Goal: Task Accomplishment & Management: Manage account settings

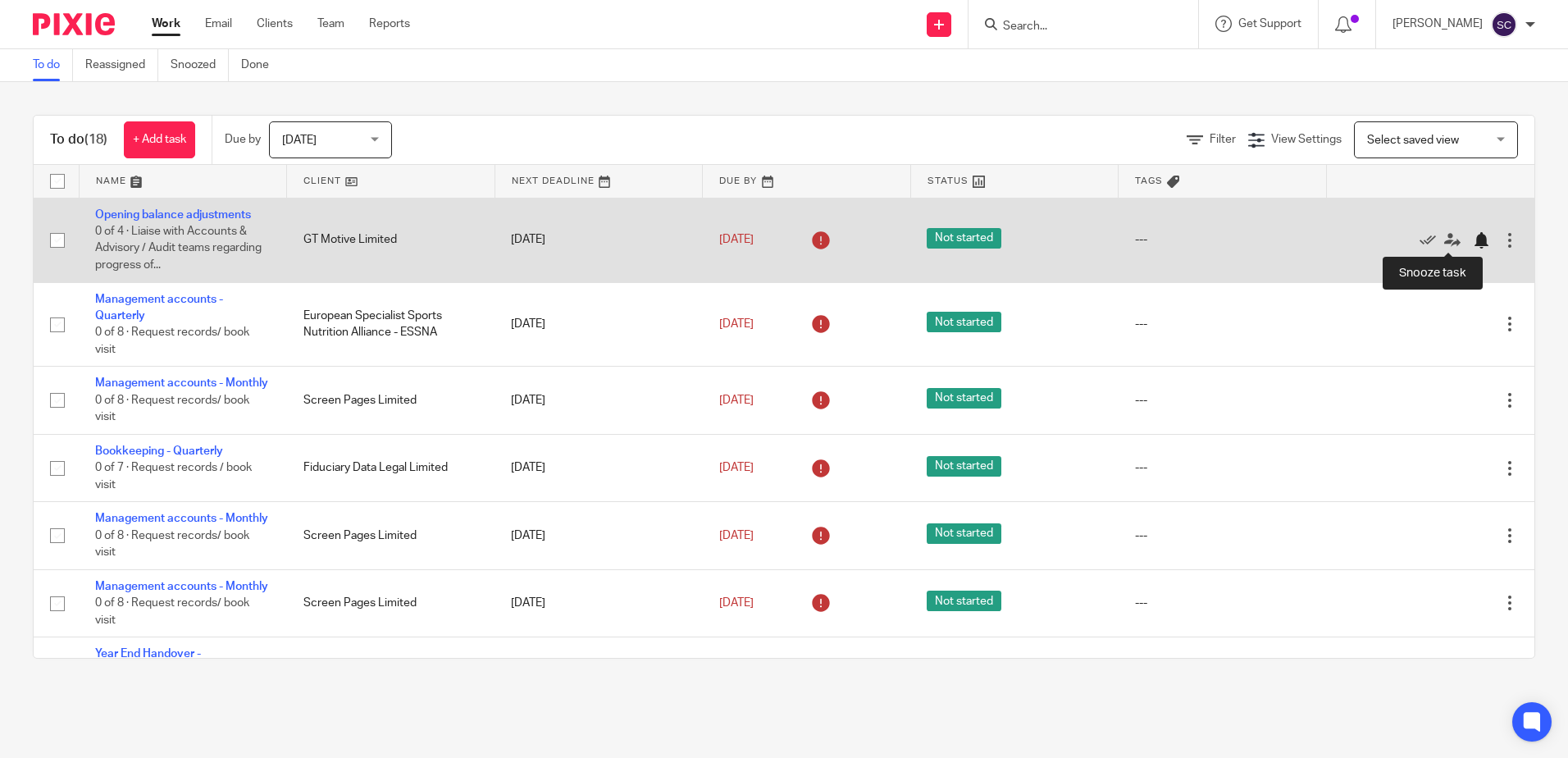
click at [1473, 245] on div at bounding box center [1481, 241] width 17 height 17
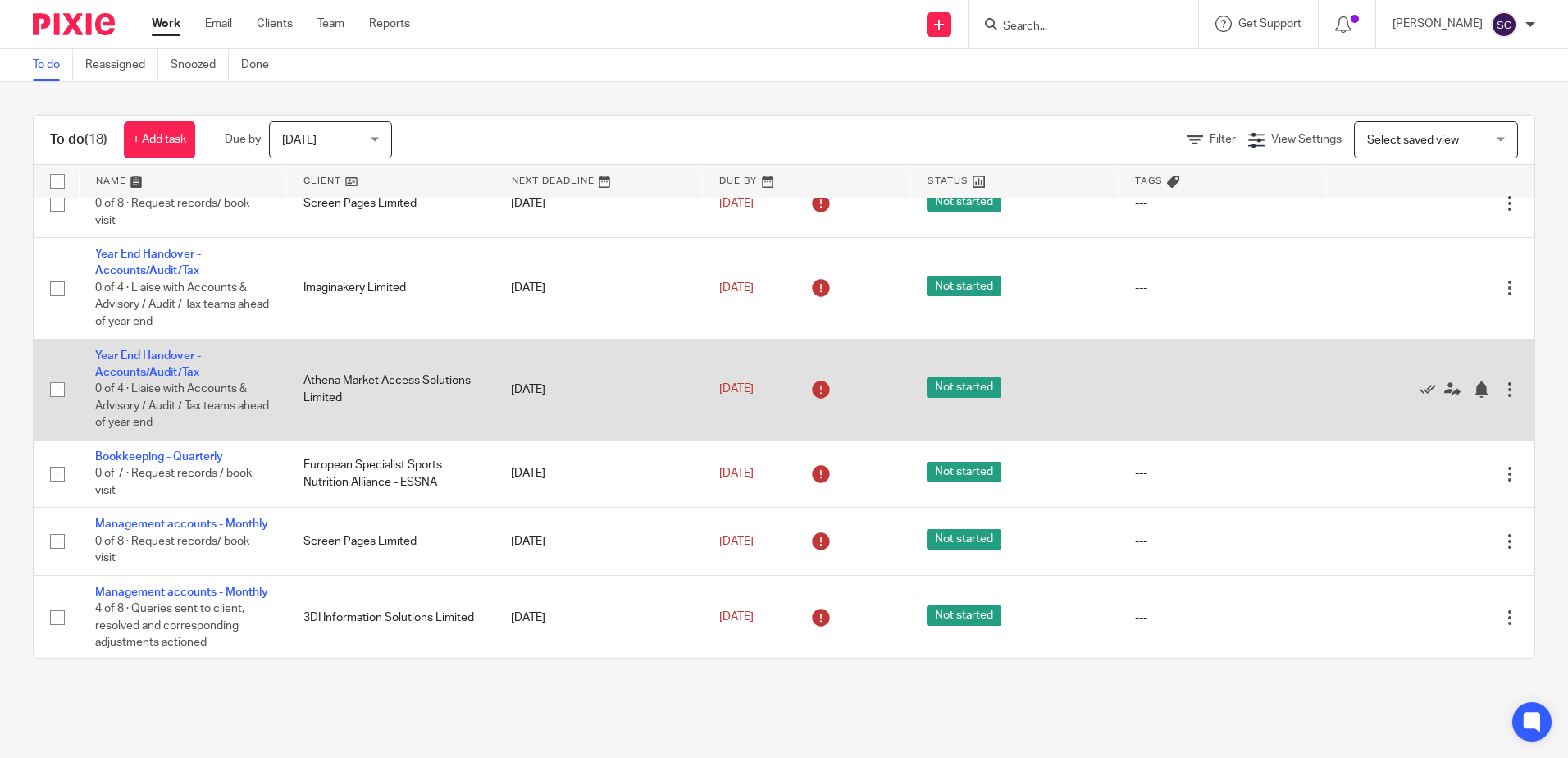
scroll to position [328, 0]
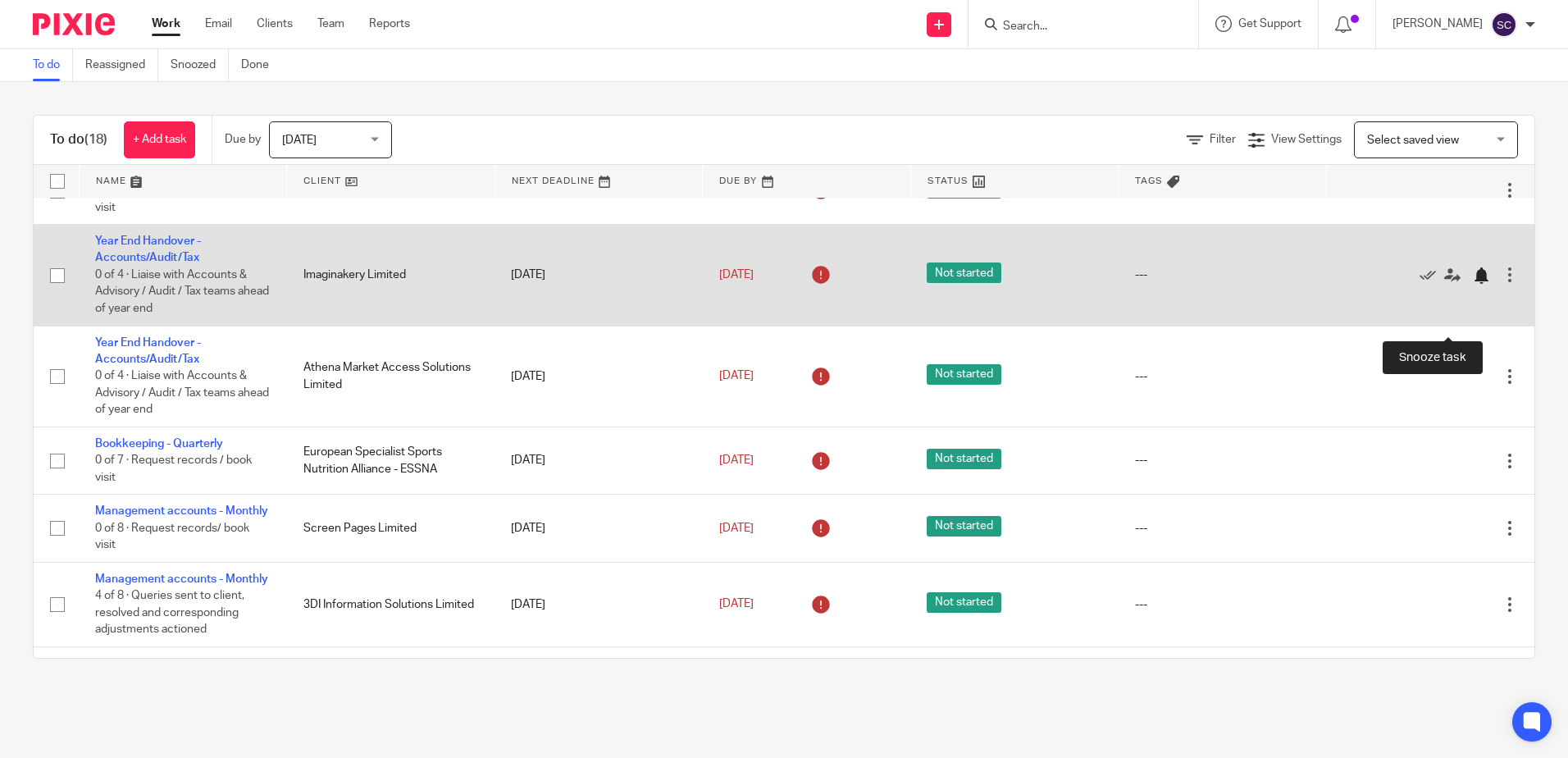
click at [1473, 284] on div at bounding box center [1481, 275] width 17 height 17
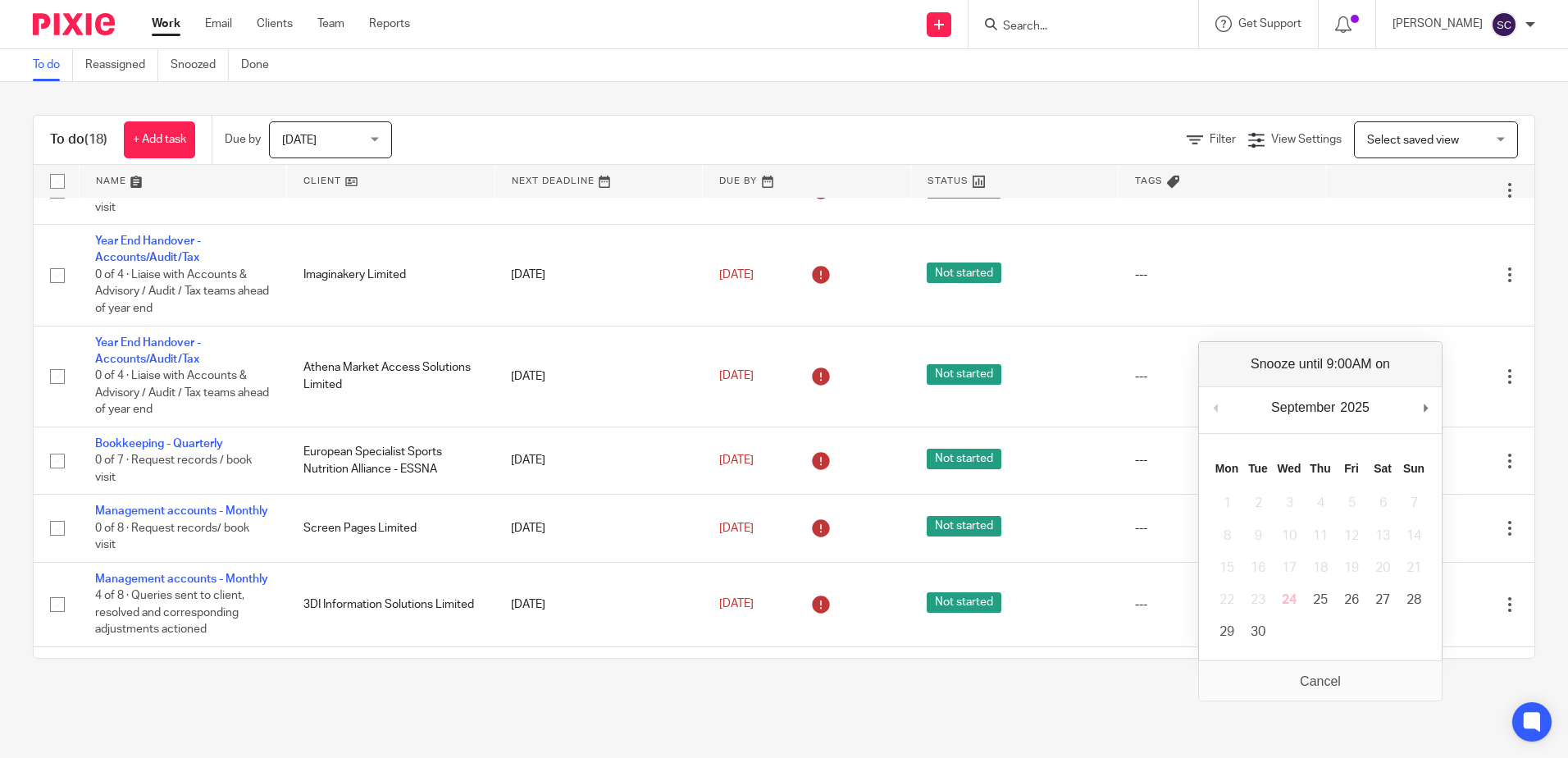
click at [1420, 402] on div "September January February March April May June July August September October N…" at bounding box center [1321, 411] width 243 height 47
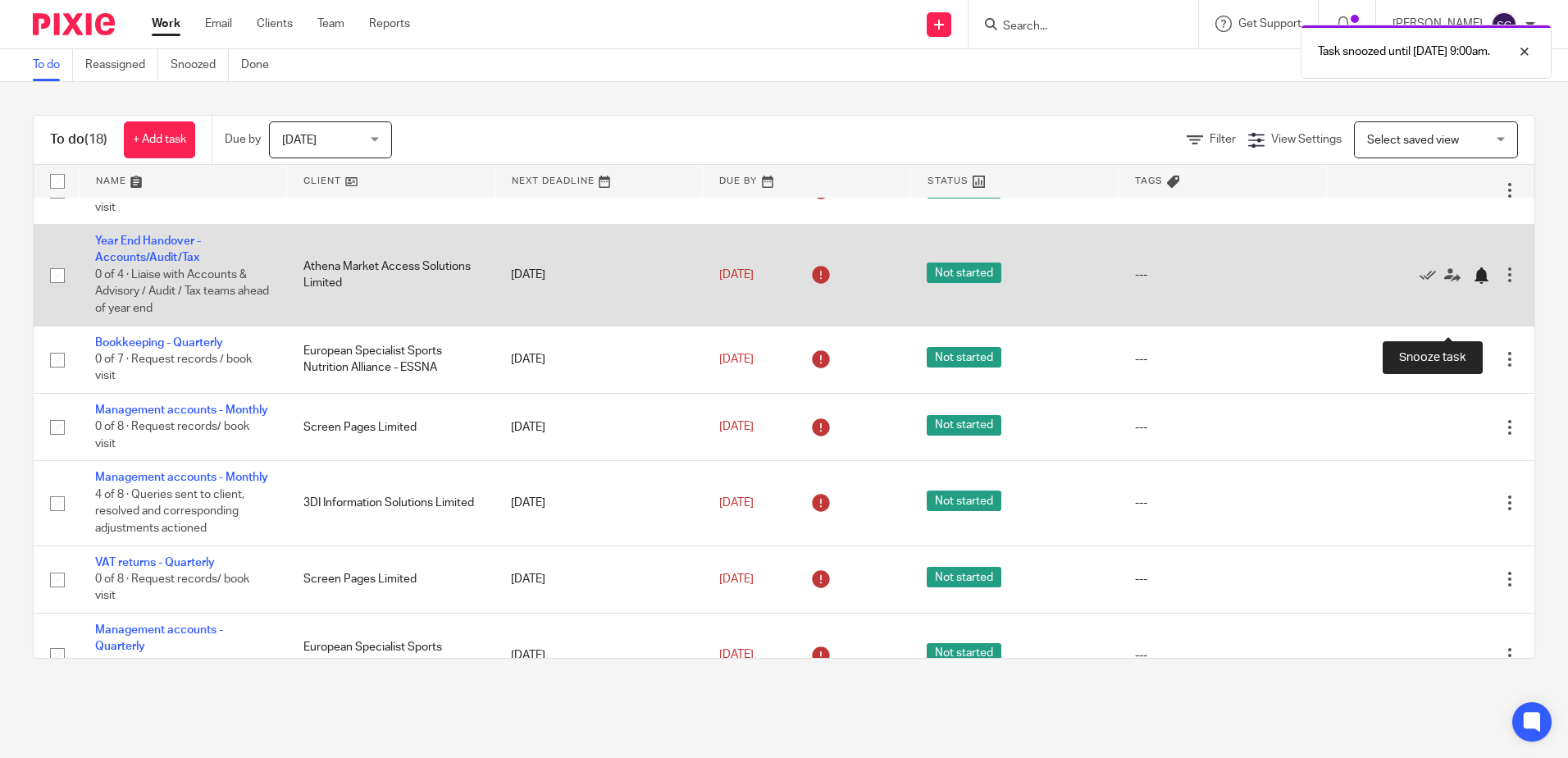
click at [1473, 284] on div at bounding box center [1481, 275] width 17 height 17
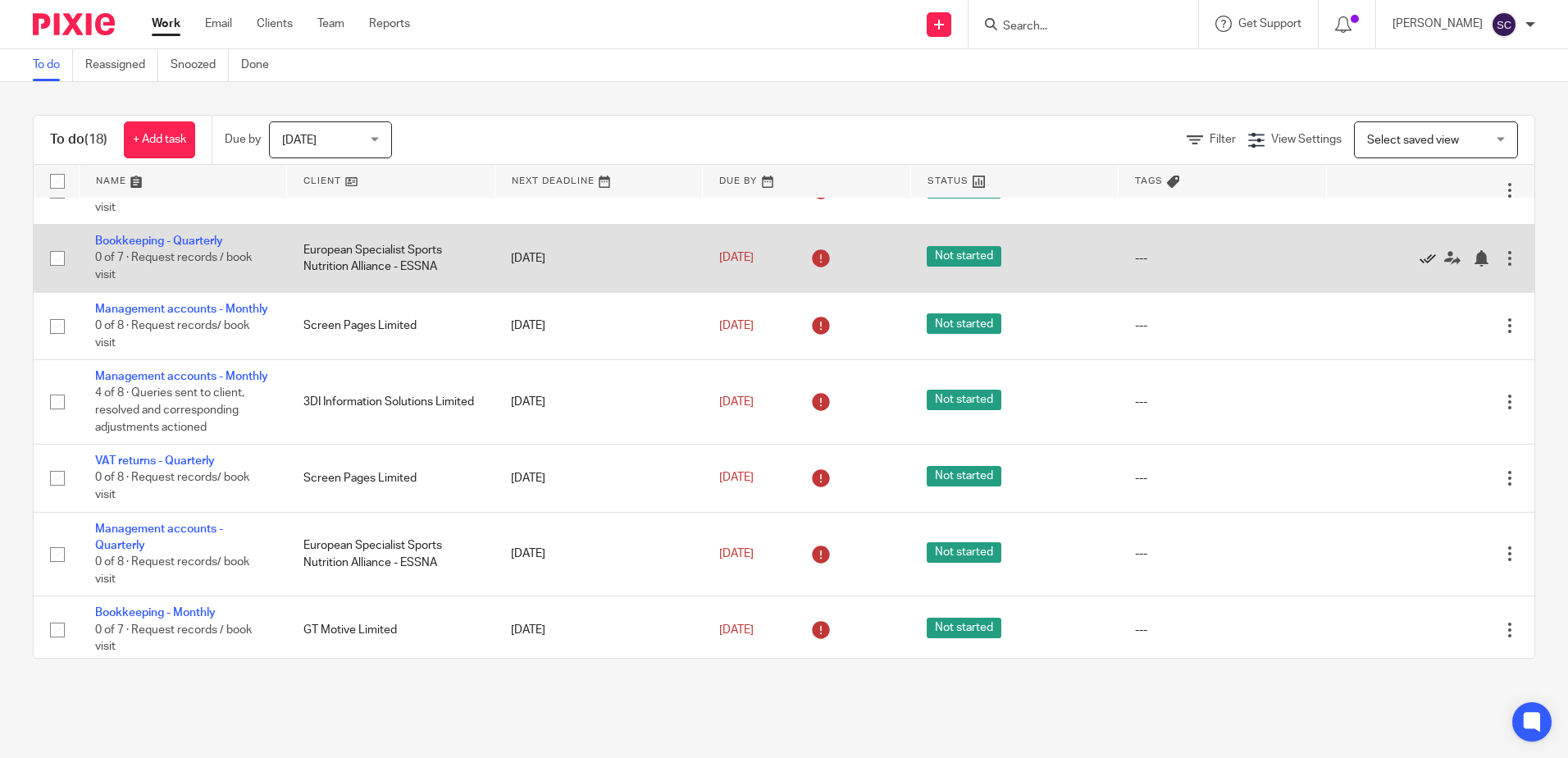
click at [1420, 266] on icon at bounding box center [1428, 259] width 17 height 17
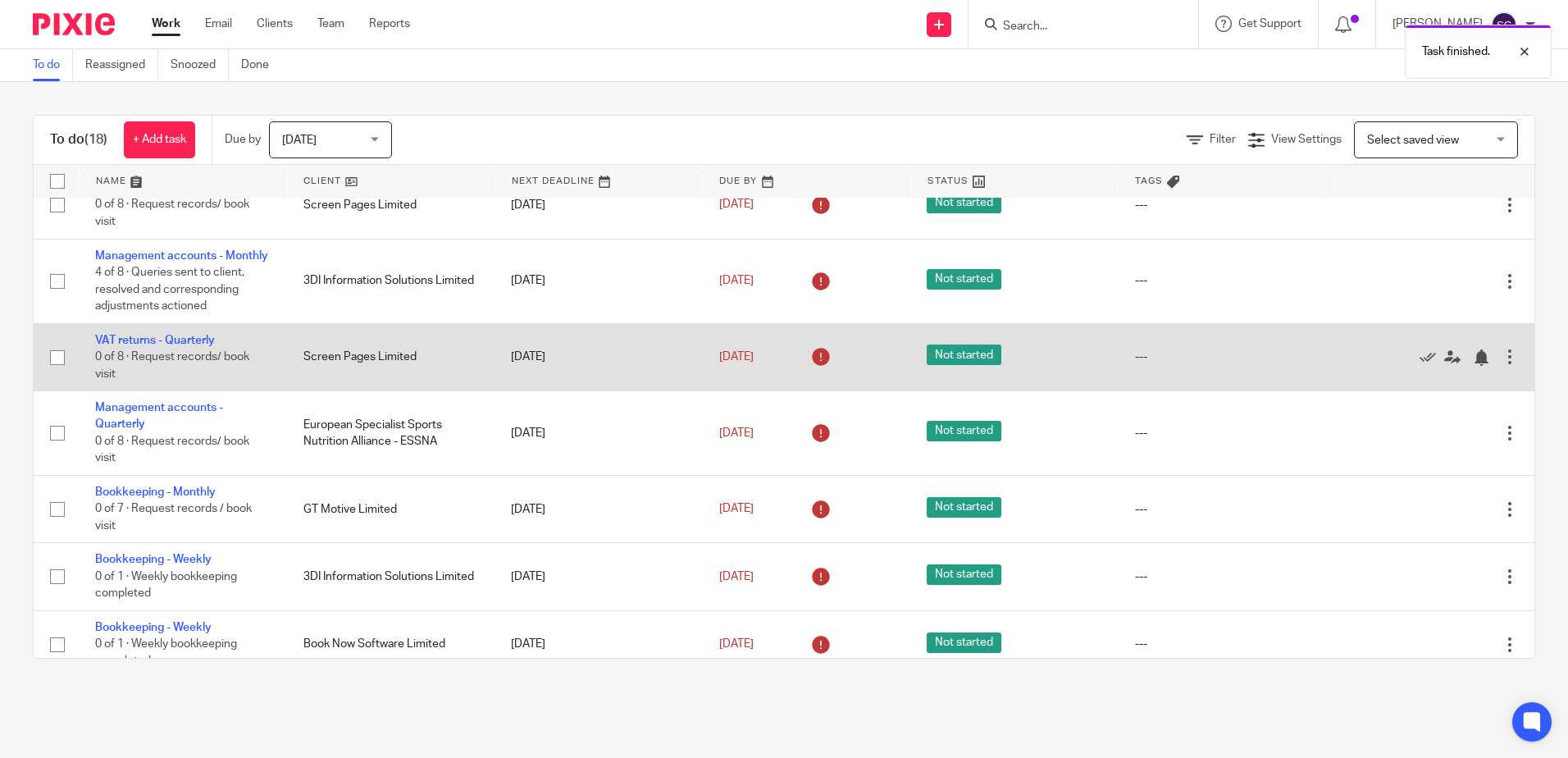
scroll to position [410, 0]
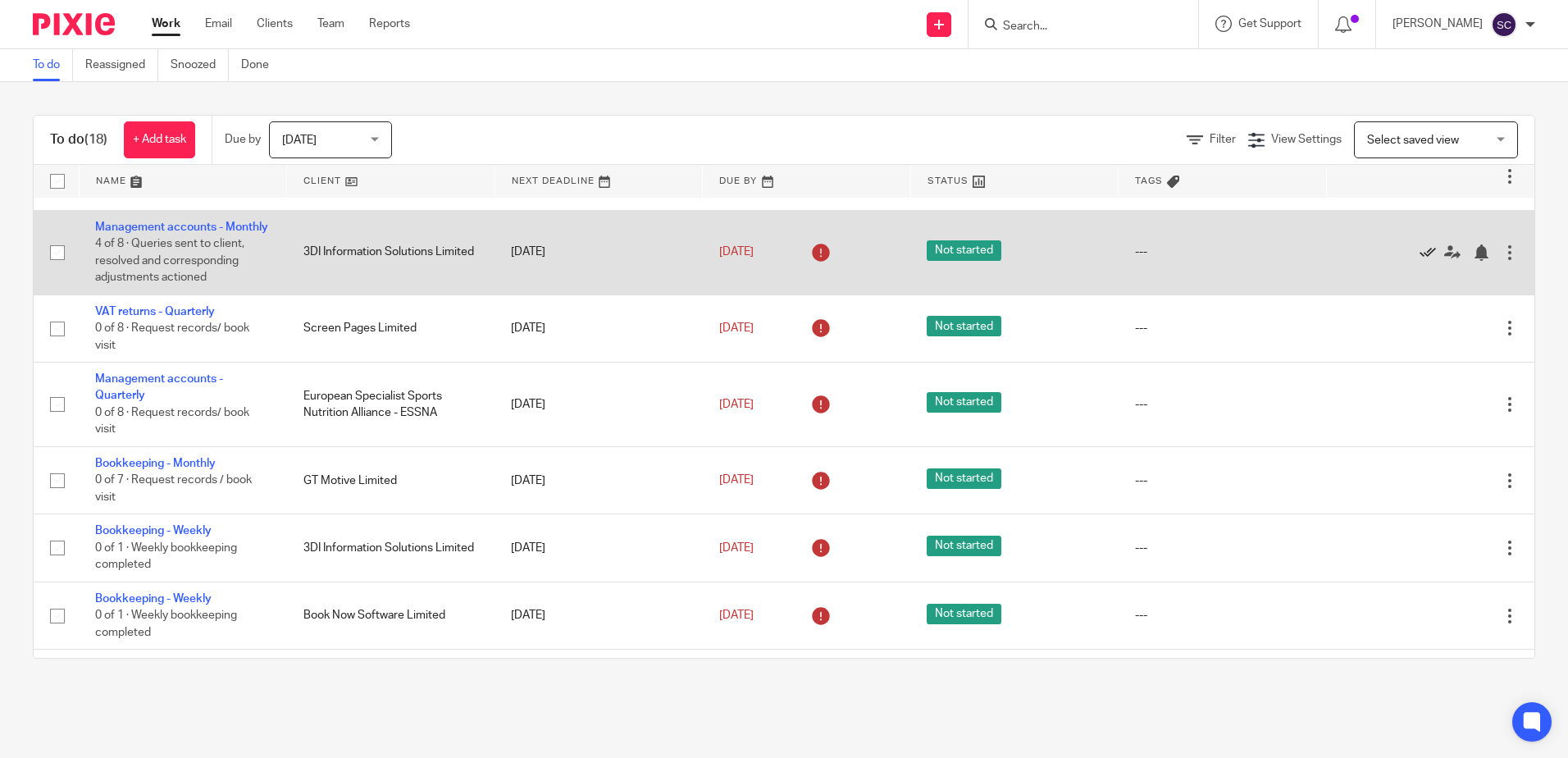
click at [1420, 260] on icon at bounding box center [1428, 253] width 17 height 17
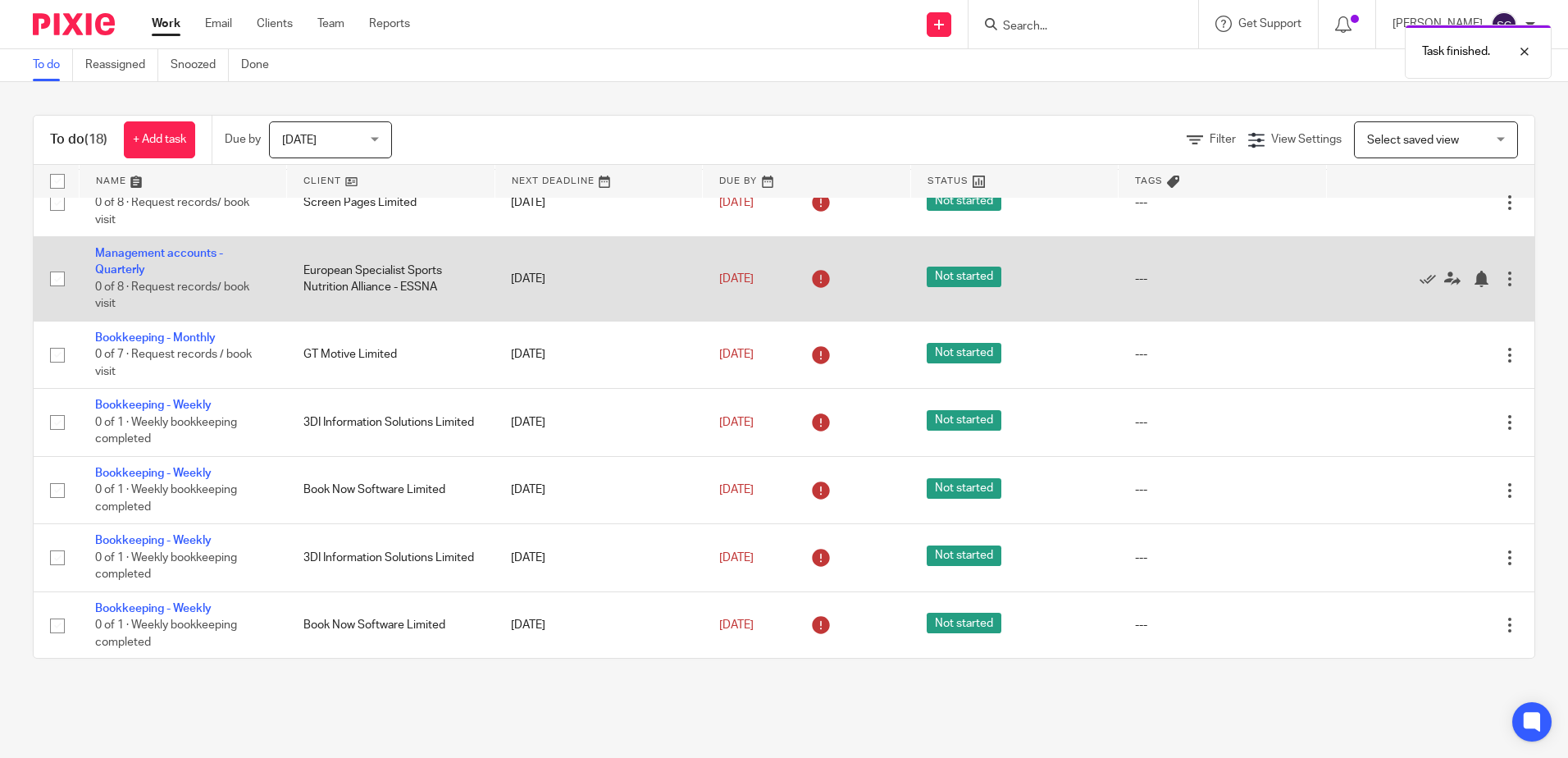
scroll to position [492, 0]
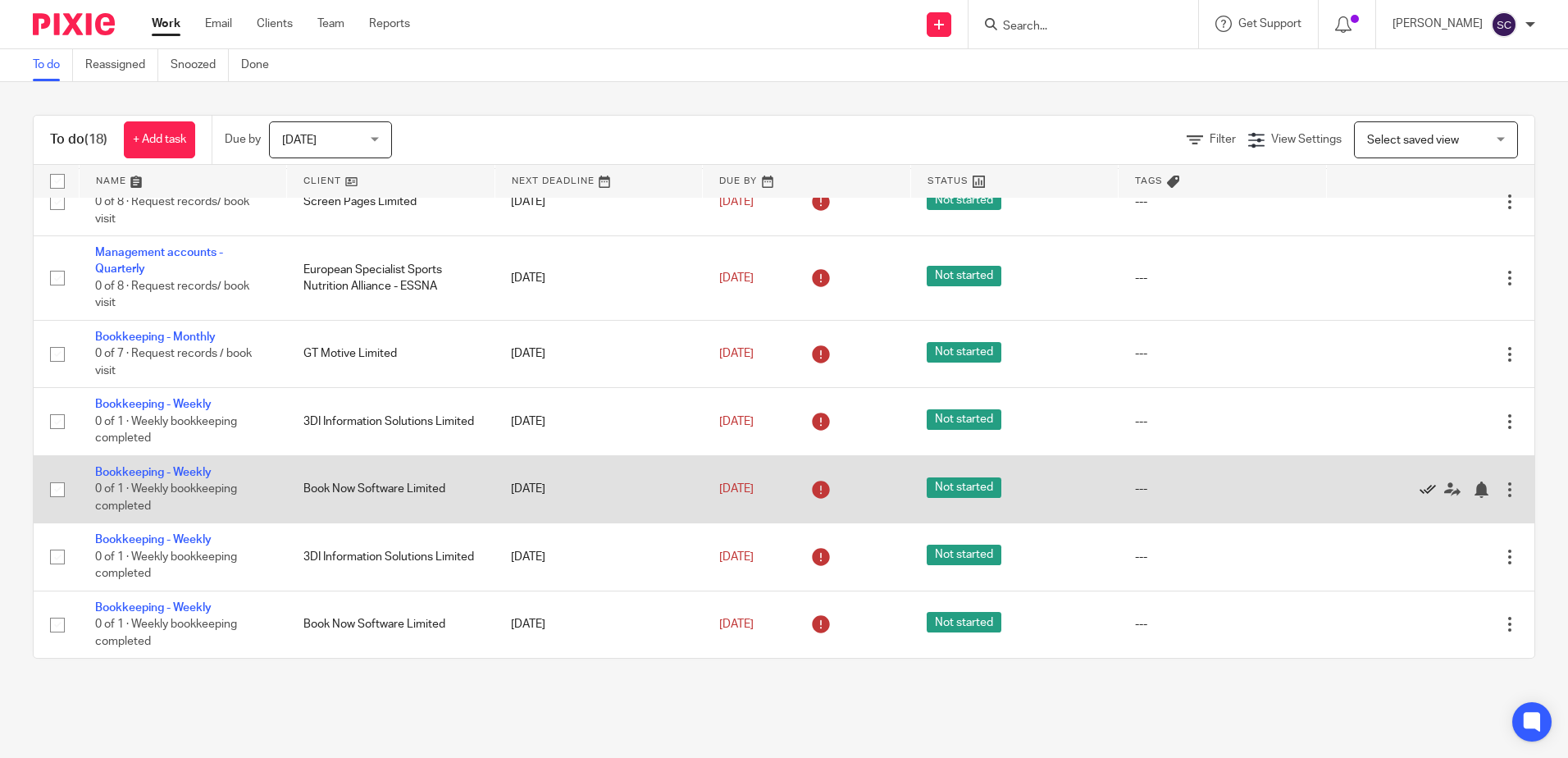
click at [1420, 498] on icon at bounding box center [1428, 490] width 17 height 17
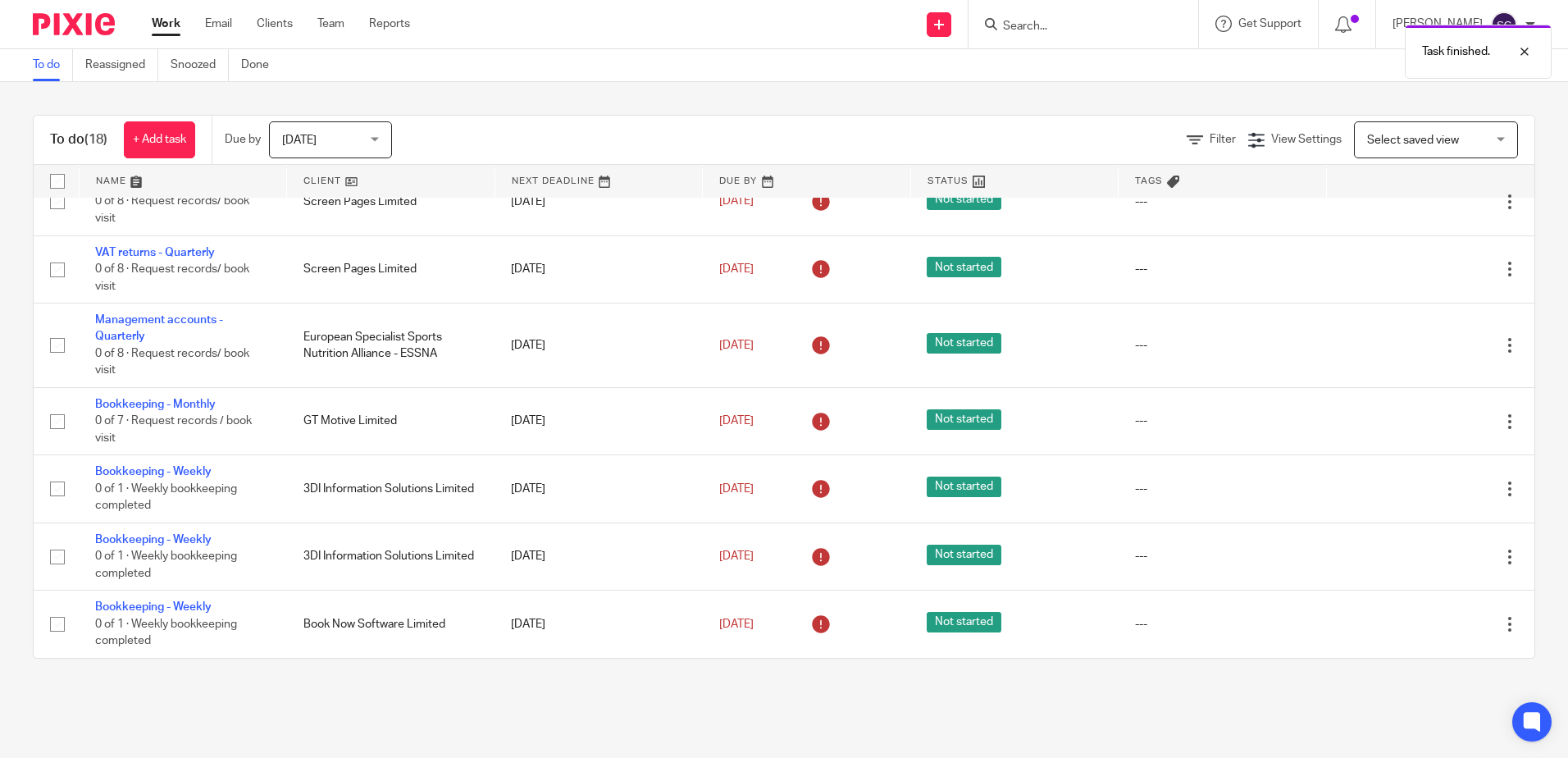
scroll to position [451, 0]
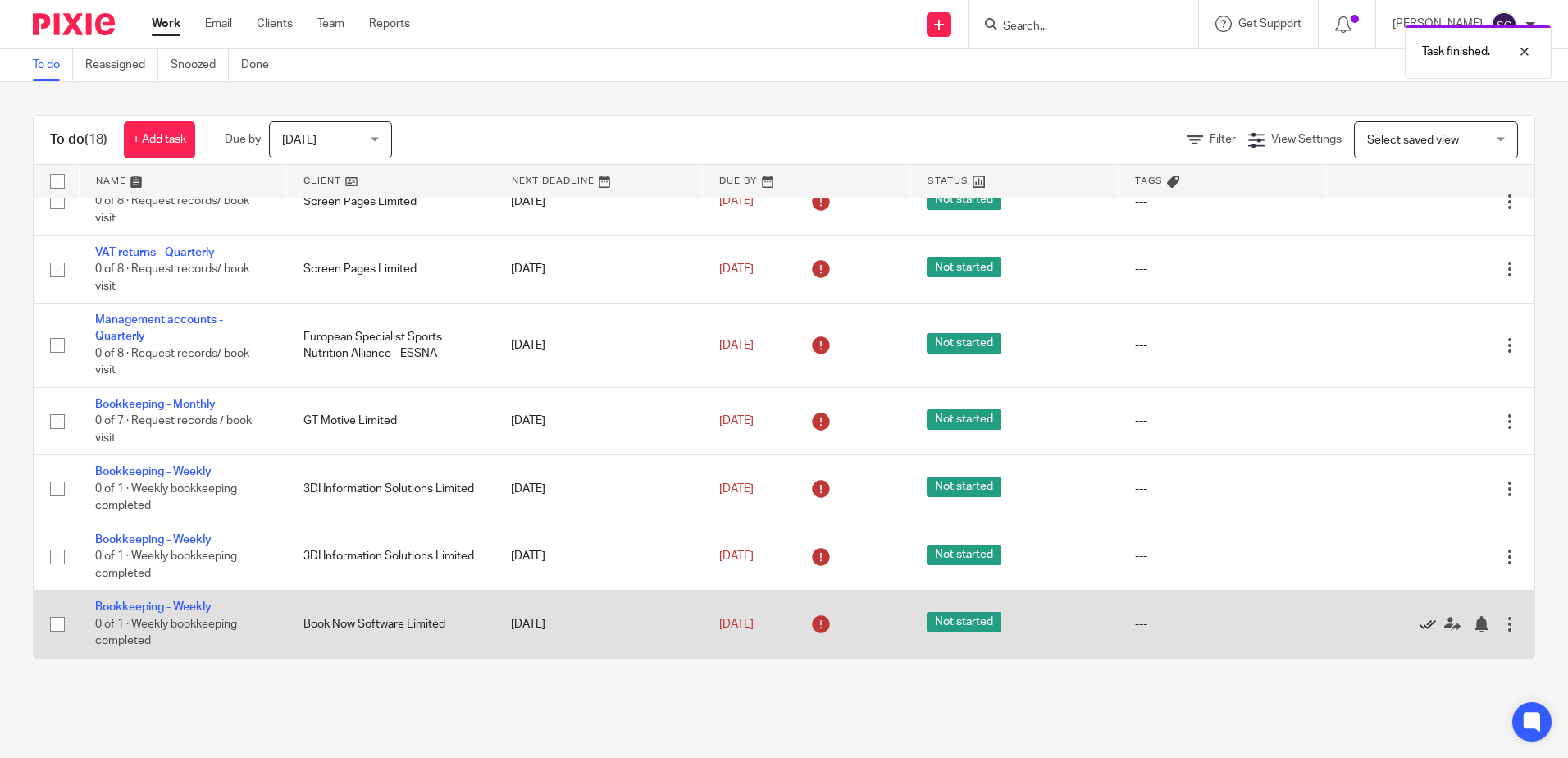
click at [1420, 622] on icon at bounding box center [1428, 625] width 17 height 17
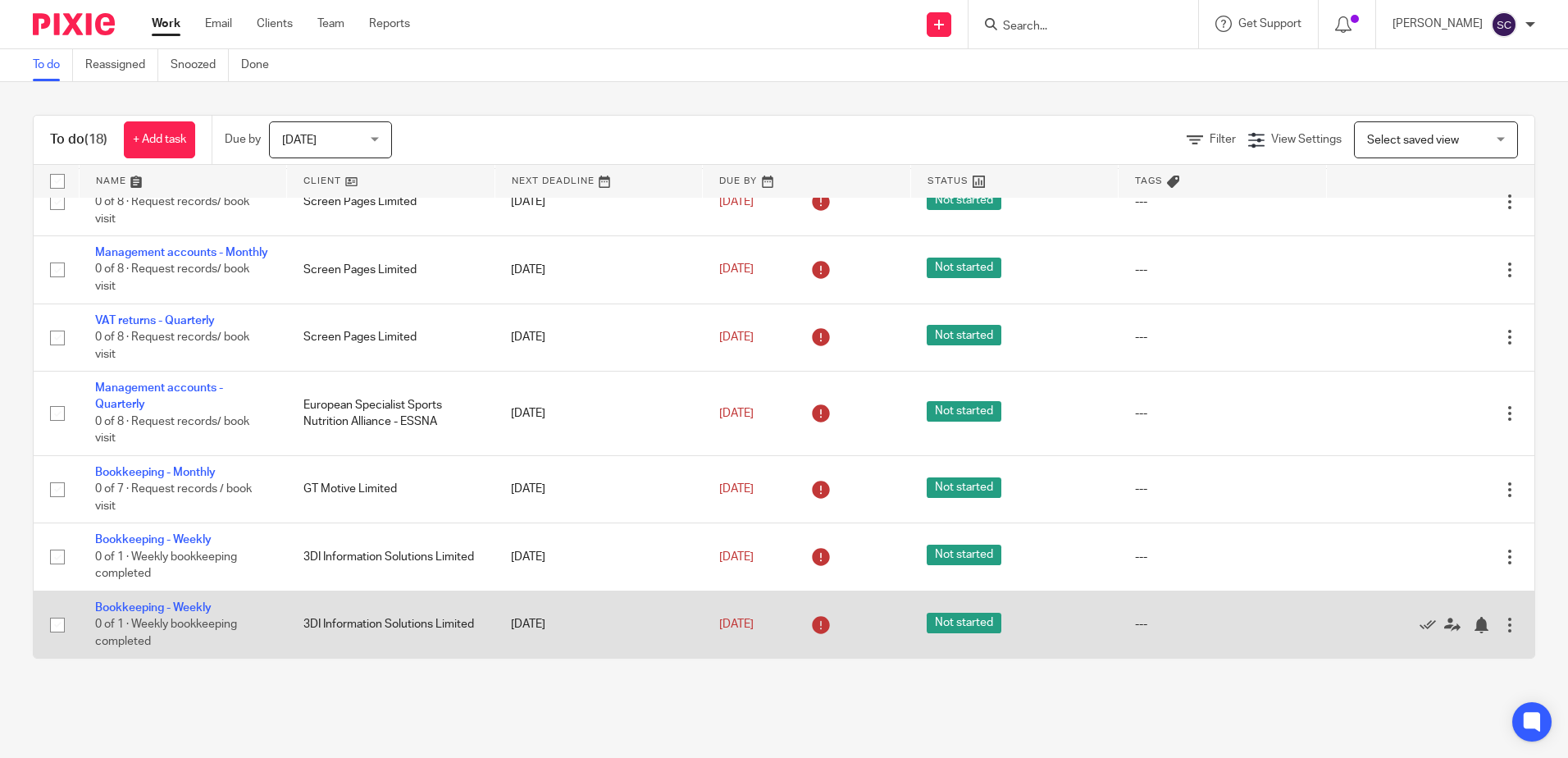
drag, startPoint x: 299, startPoint y: 611, endPoint x: 332, endPoint y: 652, distance: 52.6
click at [332, 652] on td "3DI Information Solutions Limited" at bounding box center [390, 624] width 208 height 67
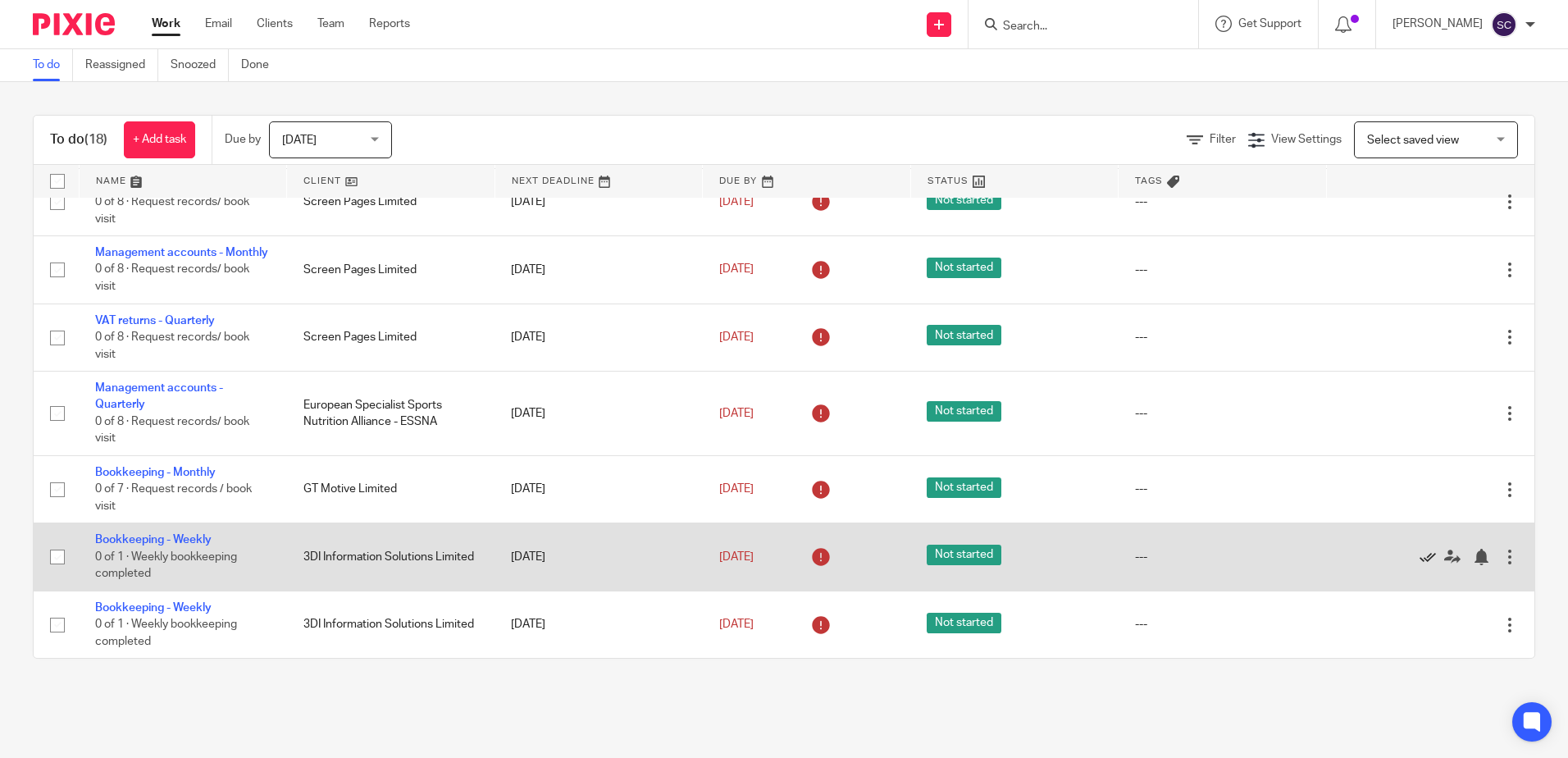
click at [1420, 558] on icon at bounding box center [1428, 557] width 17 height 17
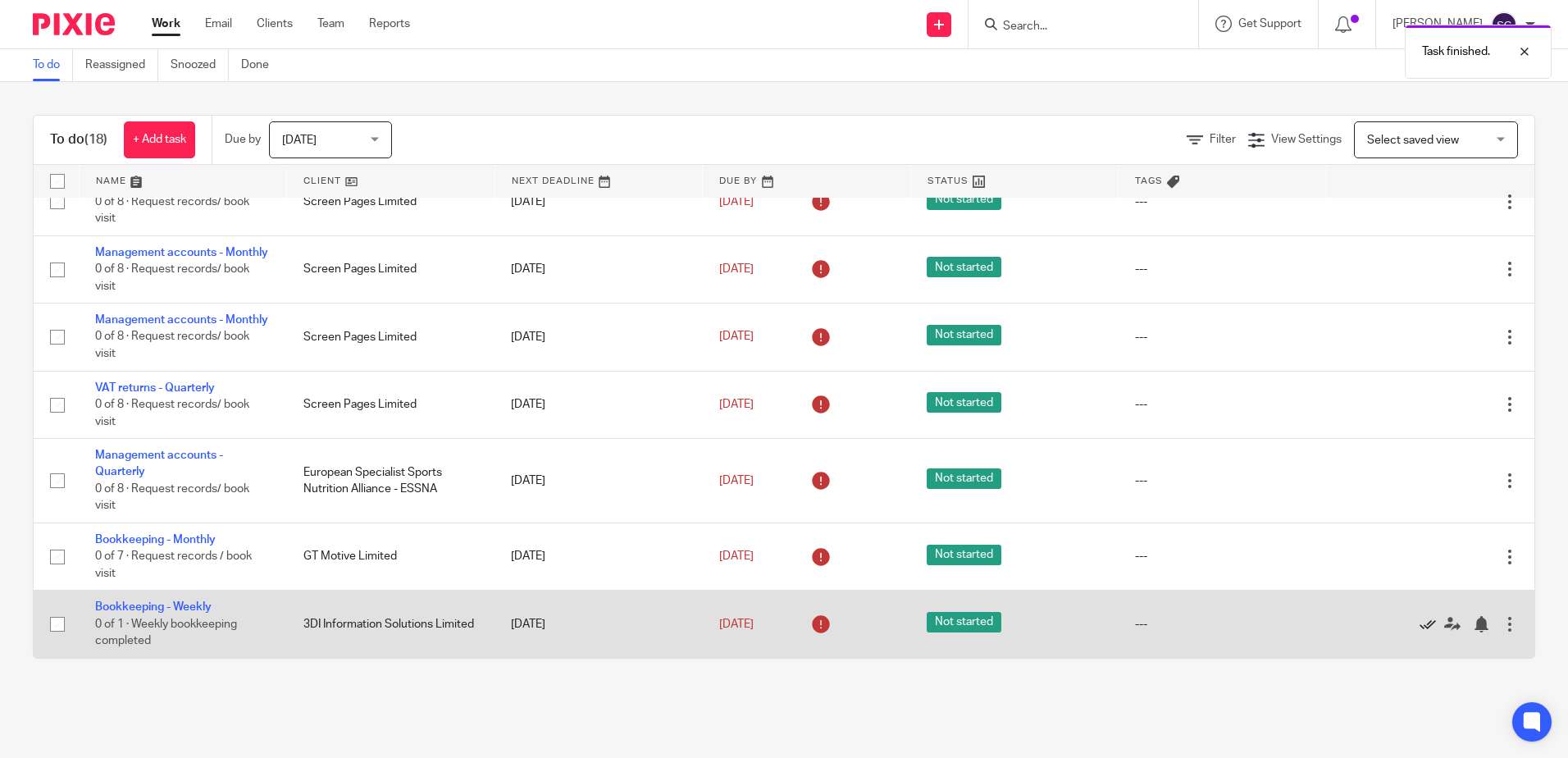
click at [1420, 621] on icon at bounding box center [1428, 625] width 17 height 17
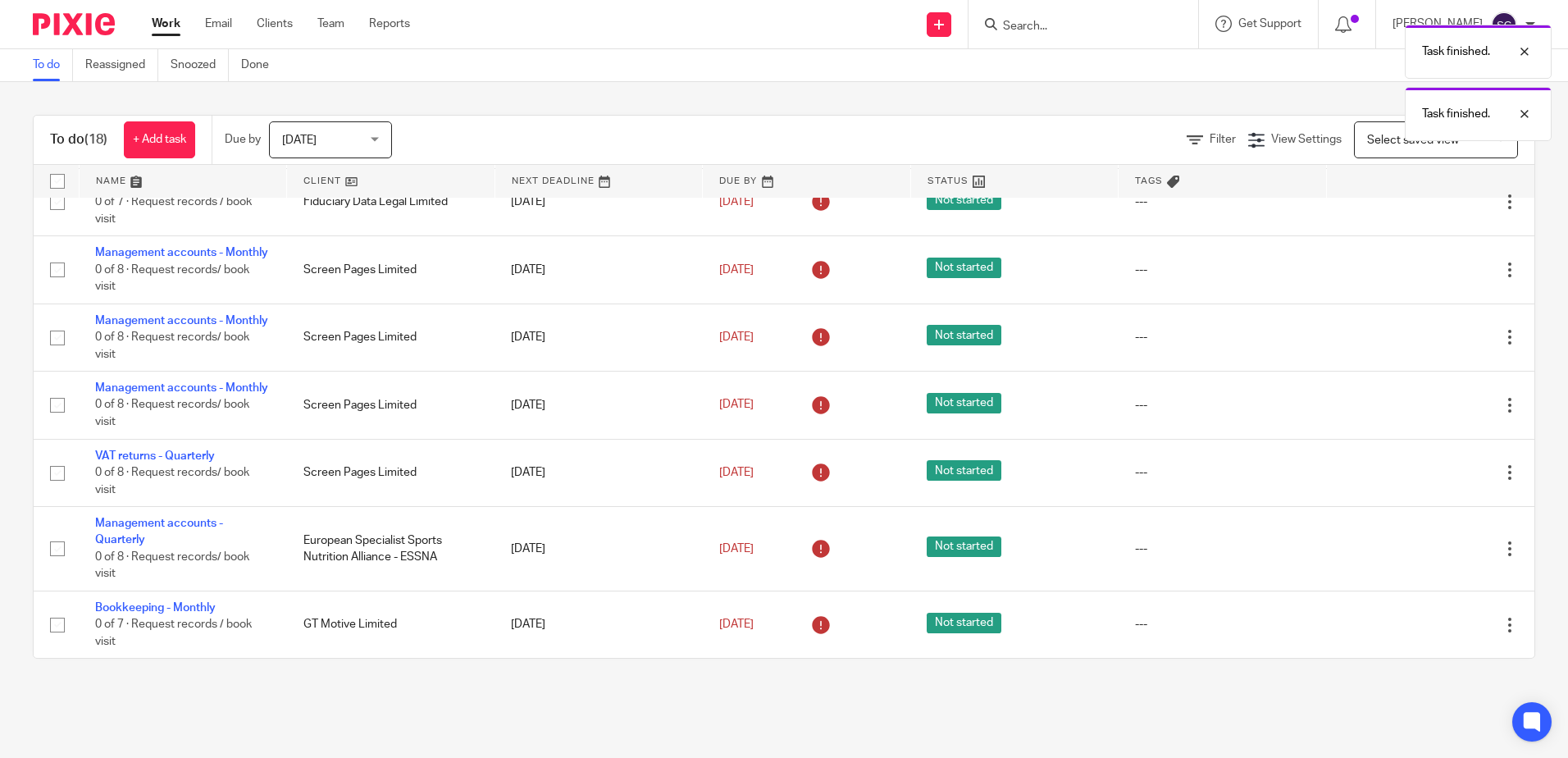
scroll to position [248, 0]
click at [158, 22] on link "Work" at bounding box center [165, 24] width 29 height 17
